Goal: Information Seeking & Learning: Learn about a topic

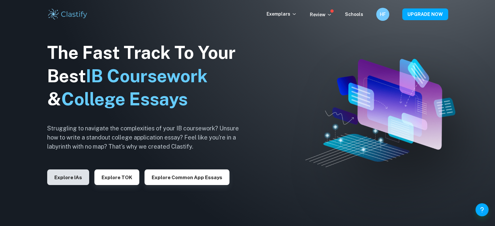
click at [57, 177] on button "Explore IAs" at bounding box center [68, 177] width 42 height 16
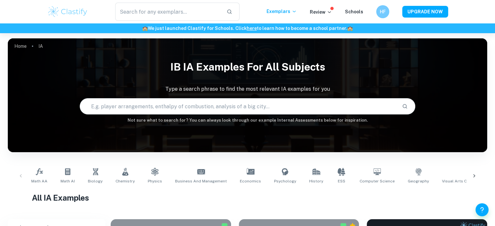
scroll to position [33, 0]
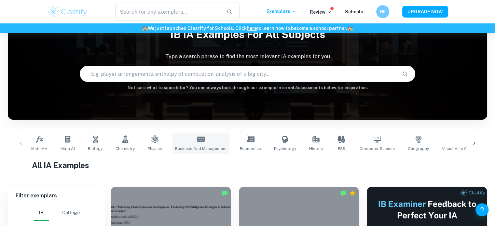
click at [197, 136] on icon at bounding box center [201, 139] width 8 height 8
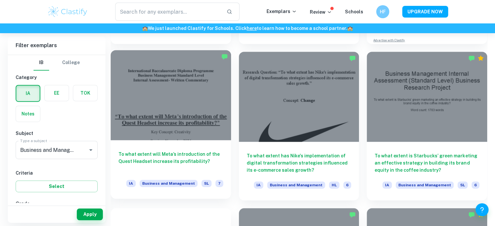
scroll to position [324, 0]
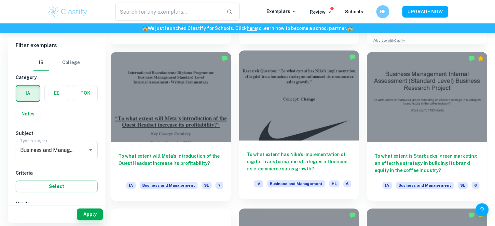
click at [324, 104] on div at bounding box center [299, 95] width 120 height 90
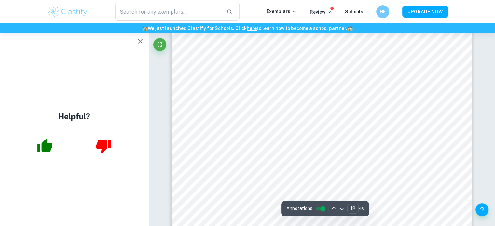
scroll to position [4546, 0]
type input "9"
click at [23, 144] on div at bounding box center [74, 146] width 148 height 27
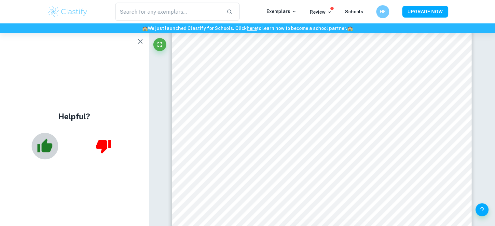
click at [51, 151] on icon "button" at bounding box center [45, 146] width 16 height 16
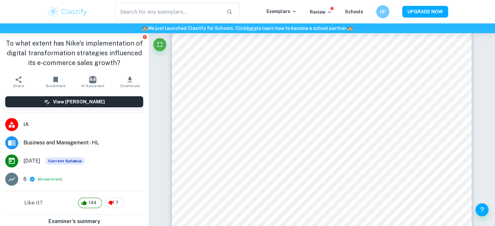
click at [140, 44] on div "To what extent has Nike's implementation of digital transformation strategies i…" at bounding box center [74, 53] width 148 height 40
